Goal: Information Seeking & Learning: Learn about a topic

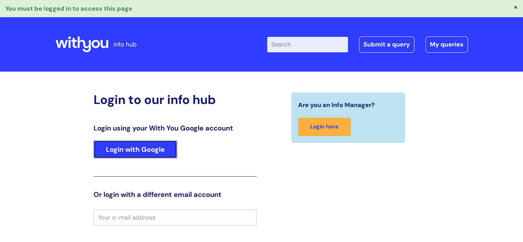
click at [139, 152] on link "Login with Google" at bounding box center [136, 149] width 84 height 18
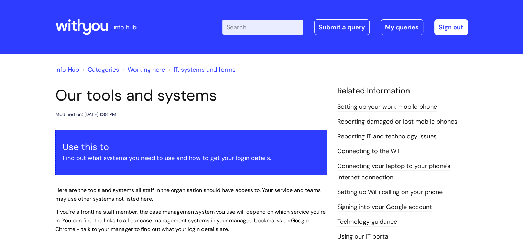
click at [274, 25] on input "Enter your search term here..." at bounding box center [263, 27] width 81 height 15
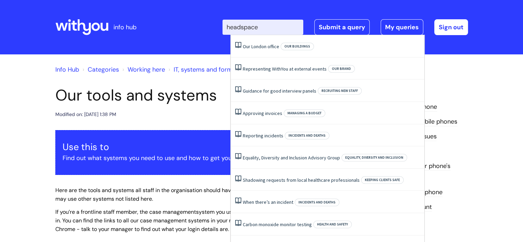
type input "headspace"
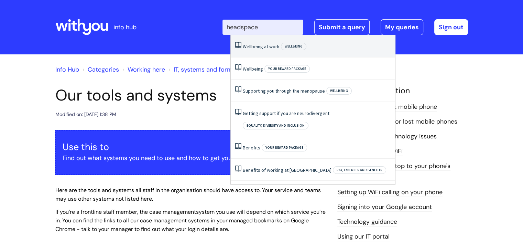
click at [263, 48] on link "Wellbeing at work" at bounding box center [261, 46] width 37 height 6
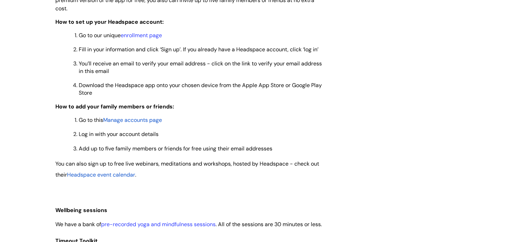
scroll to position [585, 0]
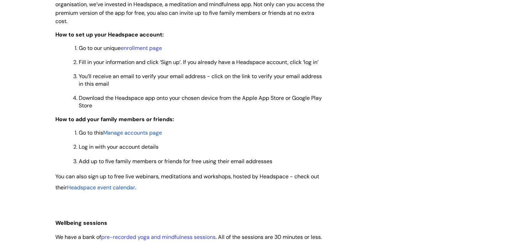
click at [120, 191] on span "Headspace event calendar" at bounding box center [101, 187] width 68 height 7
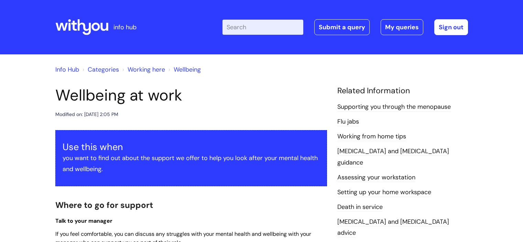
scroll to position [585, 0]
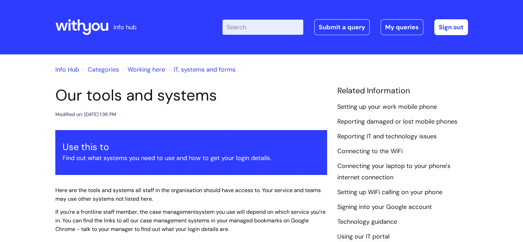
click at [250, 29] on input "Enter your search term here..." at bounding box center [263, 27] width 81 height 15
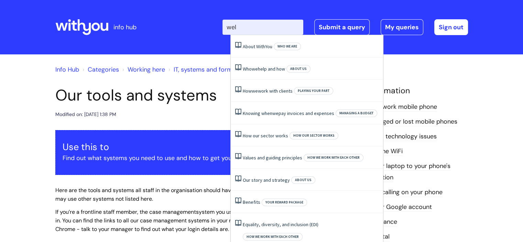
type input "well"
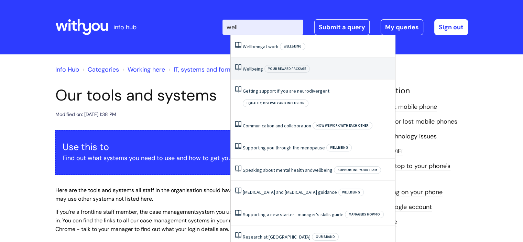
click at [254, 68] on span "Wellbeing" at bounding box center [253, 69] width 20 height 6
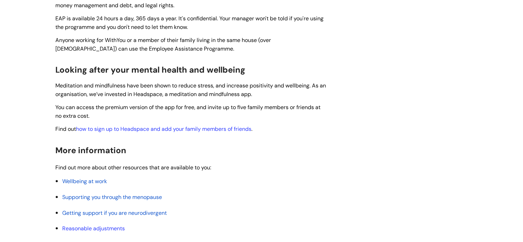
scroll to position [241, 0]
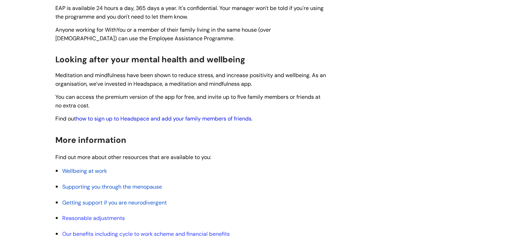
click at [180, 118] on link "how to sign up to Headspace and add your family members of friends" at bounding box center [164, 118] width 176 height 7
